Goal: Navigation & Orientation: Find specific page/section

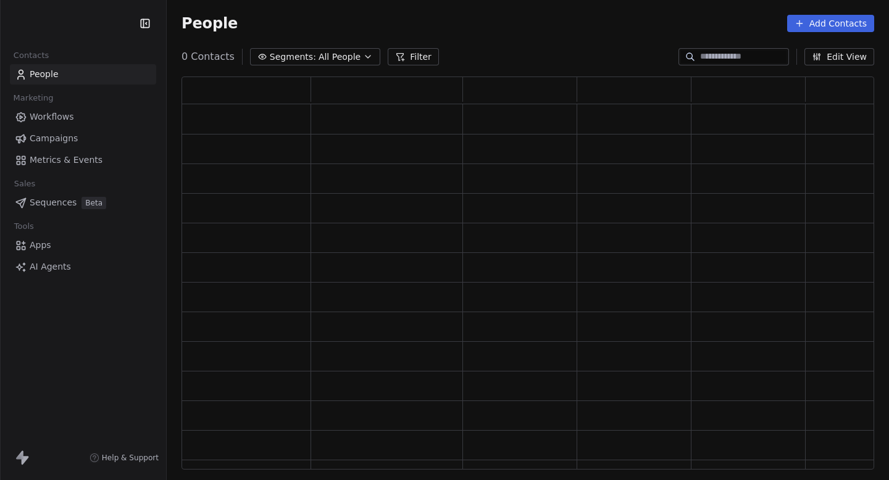
scroll to position [393, 693]
